Goal: Information Seeking & Learning: Learn about a topic

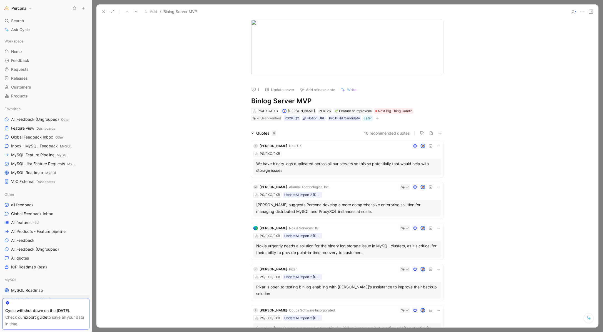
click at [101, 11] on button at bounding box center [104, 12] width 8 height 8
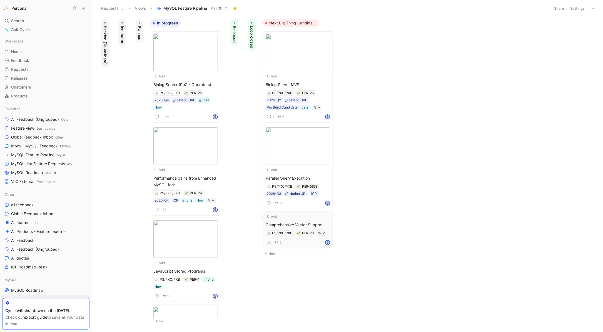
click at [298, 219] on div "Add Comprehensive Vector Support PS/PXC/PXB PER-28 2" at bounding box center [298, 230] width 64 height 32
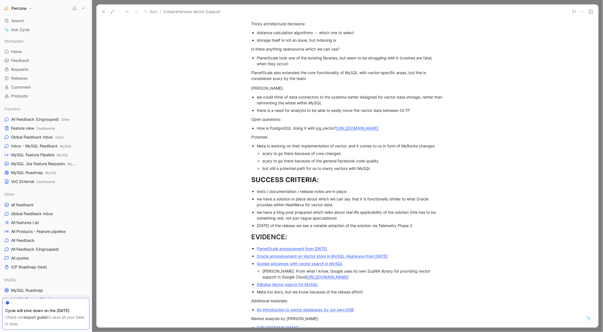
scroll to position [587, 0]
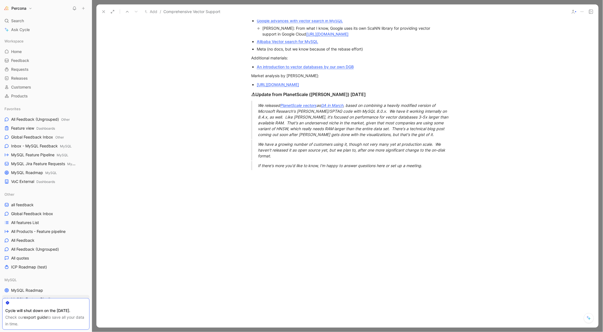
click at [316, 187] on div at bounding box center [347, 225] width 502 height 100
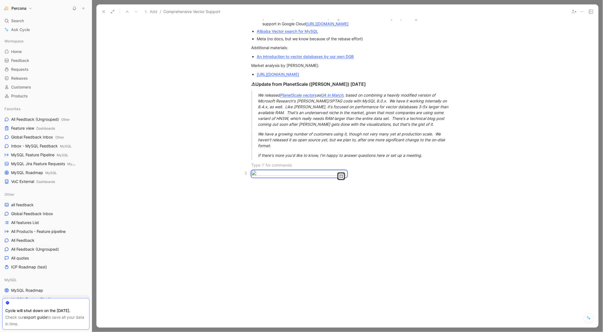
click at [340, 178] on icon "button" at bounding box center [341, 176] width 3 height 3
click at [317, 193] on div "Large" at bounding box center [321, 194] width 37 height 7
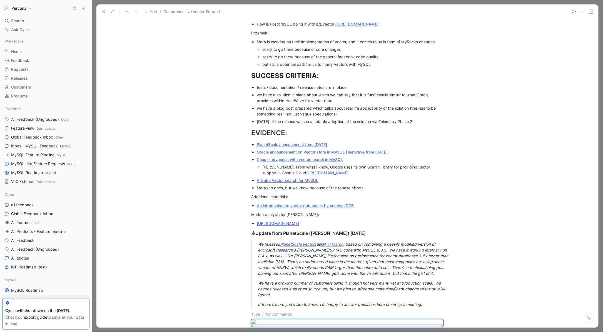
scroll to position [730, 0]
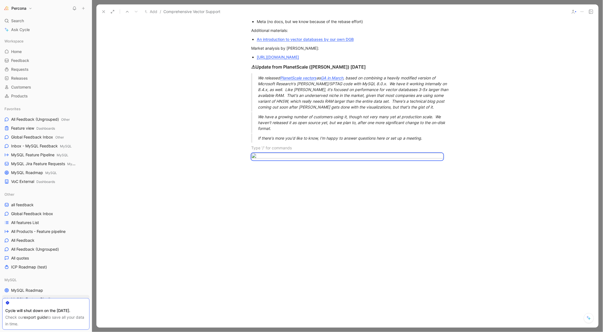
click at [302, 206] on div at bounding box center [347, 225] width 502 height 100
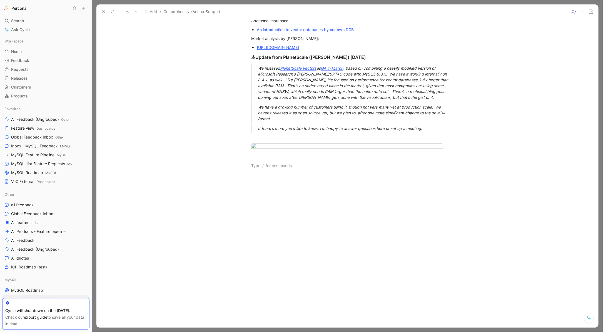
paste div
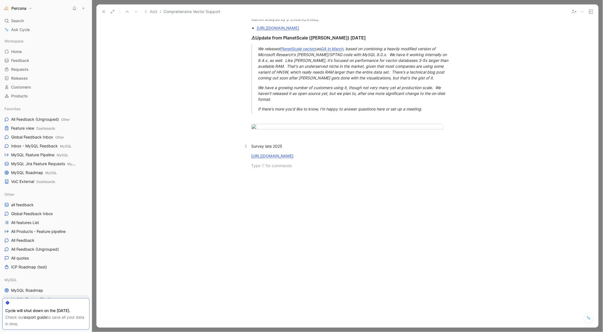
click at [314, 149] on div "Survey late 2025" at bounding box center [347, 146] width 192 height 6
click at [103, 10] on icon at bounding box center [103, 11] width 4 height 4
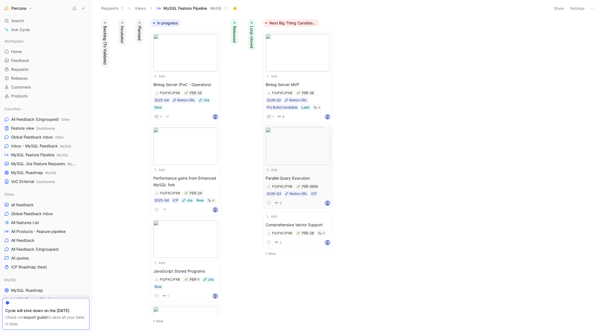
click at [296, 170] on div "Add" at bounding box center [294, 170] width 57 height 6
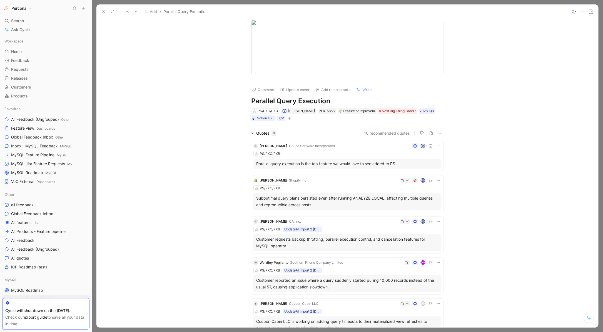
click at [310, 163] on div "Parallel query execution is the top feature we would love to see added to PS" at bounding box center [347, 164] width 182 height 7
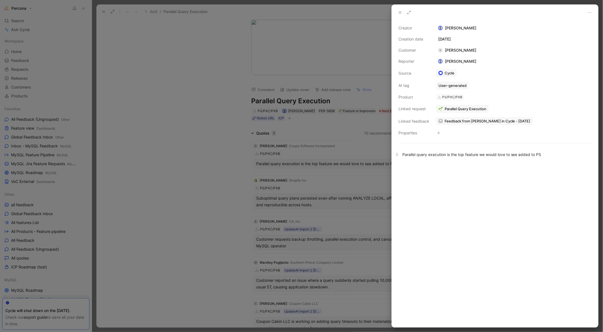
click at [548, 154] on div "Parallel query execution is the top feature we would love to see added to PS" at bounding box center [494, 155] width 185 height 6
click at [487, 179] on p at bounding box center [495, 183] width 206 height 9
click at [397, 12] on button at bounding box center [400, 13] width 8 height 8
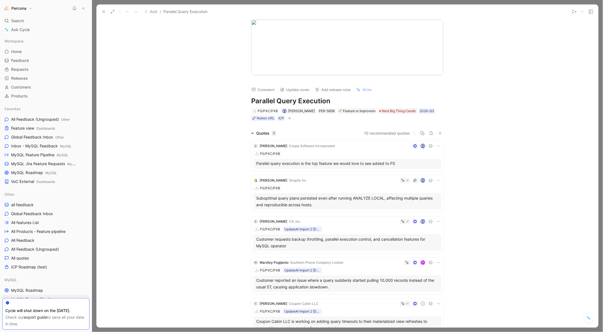
click at [368, 162] on p "Parallel query execution is the top feature we would love to see added to PS" at bounding box center [347, 164] width 182 height 6
